Goal: Transaction & Acquisition: Obtain resource

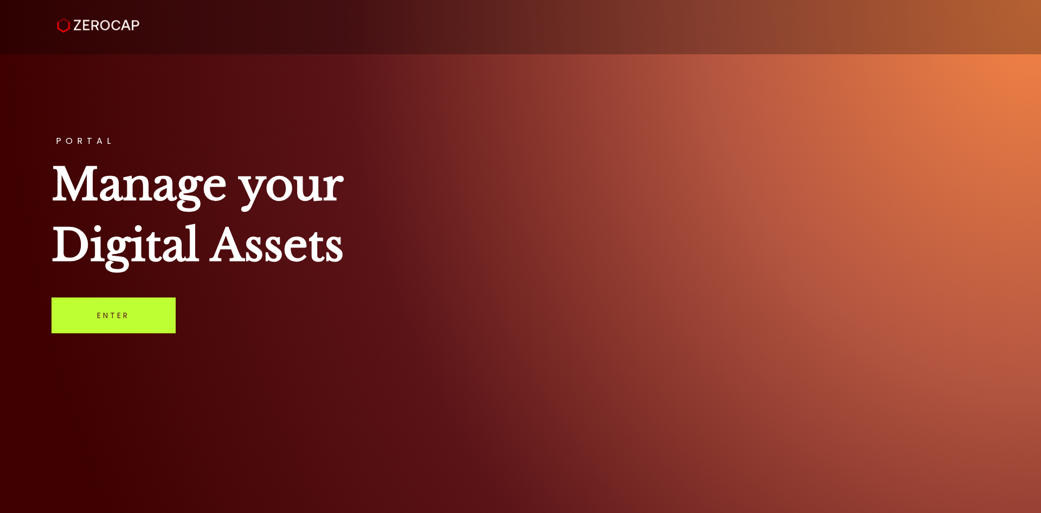
click at [116, 303] on link "Enter" at bounding box center [114, 315] width 124 height 36
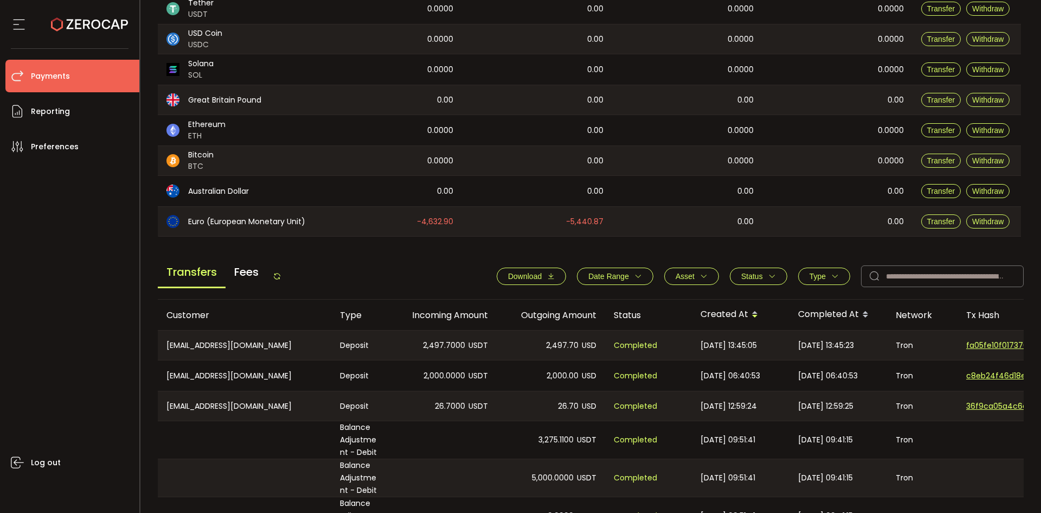
scroll to position [94, 0]
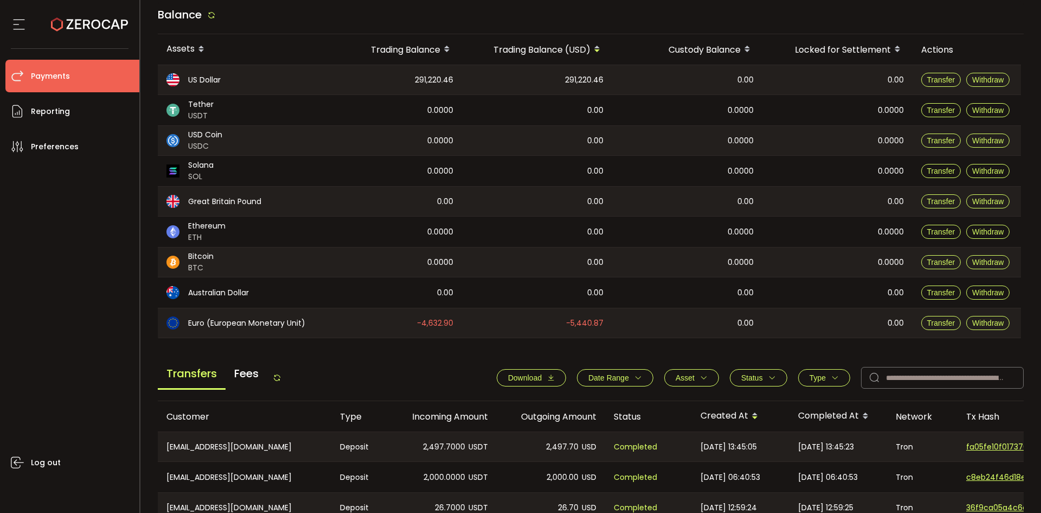
click at [526, 377] on span "Download" at bounding box center [525, 377] width 34 height 9
